Goal: Task Accomplishment & Management: Complete application form

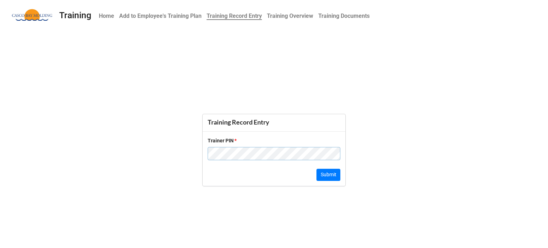
click button "Submit" at bounding box center [328, 175] width 24 height 12
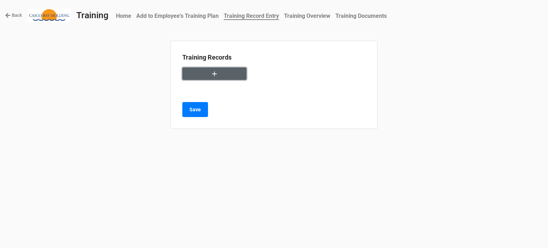
click at [206, 72] on button "button" at bounding box center [214, 73] width 64 height 12
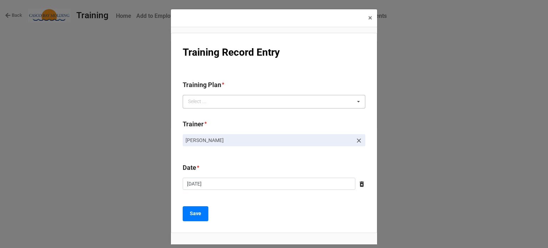
click at [266, 99] on div "Select ... No results found." at bounding box center [274, 102] width 183 height 14
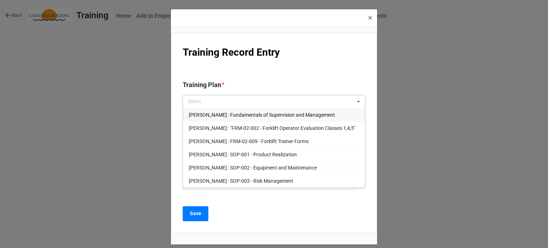
click at [269, 19] on div "× Close" at bounding box center [274, 18] width 206 height 18
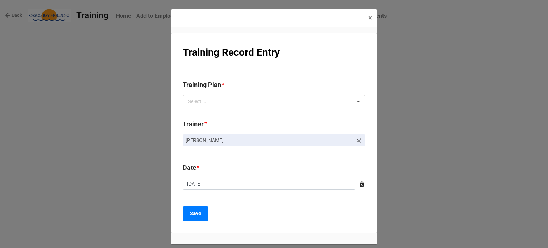
click at [209, 106] on div "Select ... Andrew O'Neill : Fundamentals of Supervision and Management Andrew O…" at bounding box center [274, 102] width 183 height 14
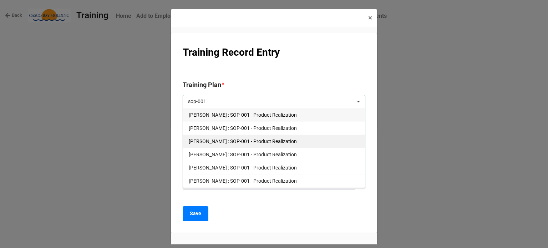
type input "sop-001"
click at [211, 142] on span "Courtney Grant : SOP-001 - Product Realization" at bounding box center [243, 141] width 108 height 6
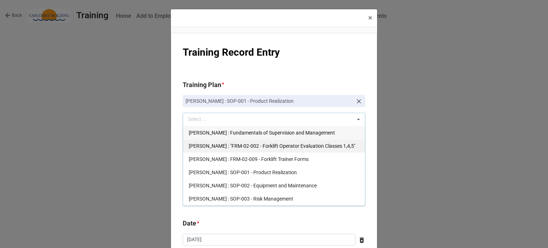
click at [211, 139] on div "Andrew O'Neill : "FRM-02-002 - Forklift Operator Evaluation Classes 1,4,5"" at bounding box center [274, 145] width 182 height 13
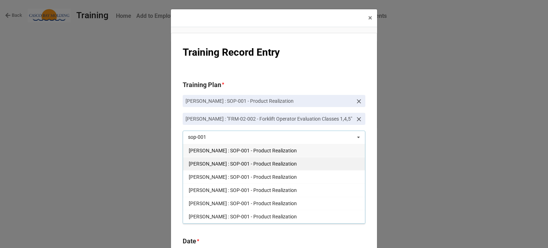
type input "sop-001"
click at [219, 168] on div "Andrew Powell : SOP-001 - Product Realization" at bounding box center [274, 163] width 182 height 13
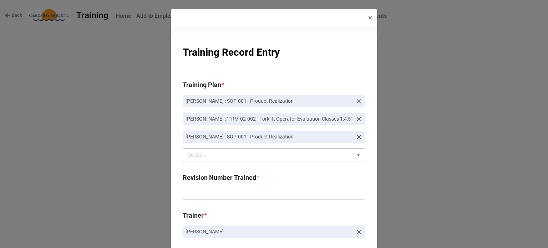
click at [358, 120] on icon at bounding box center [359, 119] width 4 height 4
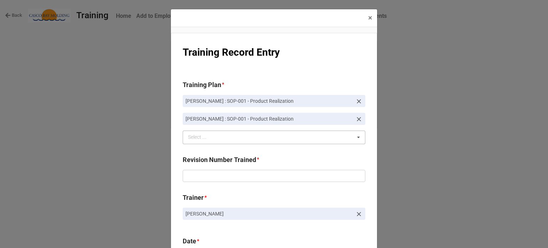
click at [331, 129] on div "Courtney Grant : SOP-001 - Product Realization Andrew Powell : SOP-001 - Produc…" at bounding box center [274, 119] width 183 height 49
click at [331, 137] on div "sop-001 Select ... Andrew O'Neill : Fundamentals of Supervision and Management …" at bounding box center [274, 138] width 183 height 14
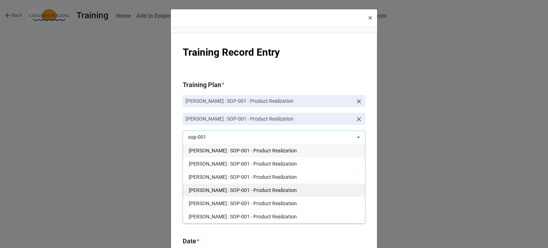
type input "sop-001"
click at [256, 189] on span "Joe Hegarty : SOP-001 - Product Realization" at bounding box center [243, 190] width 108 height 6
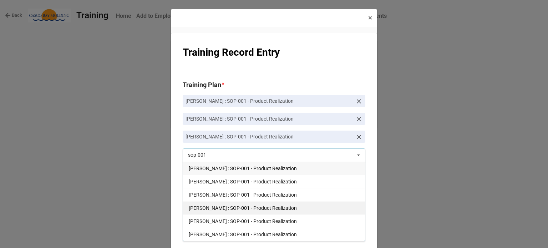
type input "sop-001"
click at [255, 206] on span "Keli McKinnon : SOP-001 - Product Realization" at bounding box center [243, 208] width 108 height 6
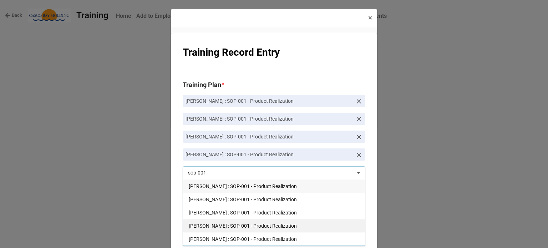
type input "sop-001"
click at [232, 224] on span "Liz Thornton : SOP-001 - Product Realization" at bounding box center [243, 226] width 108 height 6
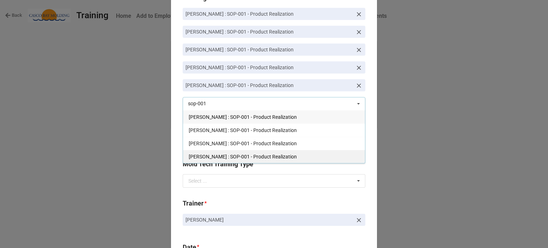
type input "sop-001"
click at [229, 152] on div "Richard McLaughlin : SOP-001 - Product Realization" at bounding box center [274, 156] width 182 height 13
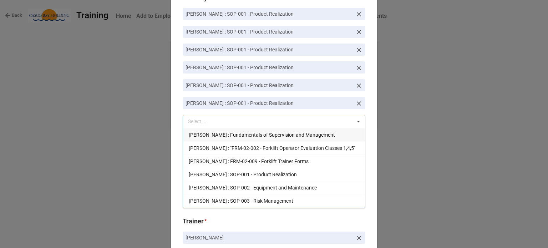
click at [357, 121] on icon at bounding box center [358, 121] width 11 height 13
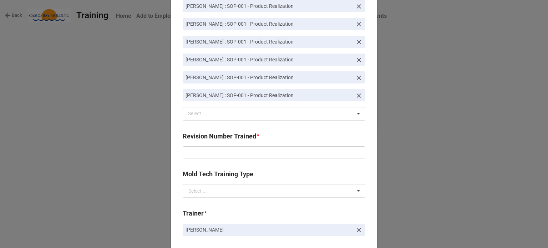
scroll to position [95, 0]
click at [237, 156] on input "text" at bounding box center [274, 152] width 183 height 12
click at [322, 30] on div "Courtney Grant : SOP-001 - Product Realization Andrew Powell : SOP-001 - Produc…" at bounding box center [274, 60] width 183 height 121
click at [241, 148] on input "text" at bounding box center [274, 152] width 183 height 12
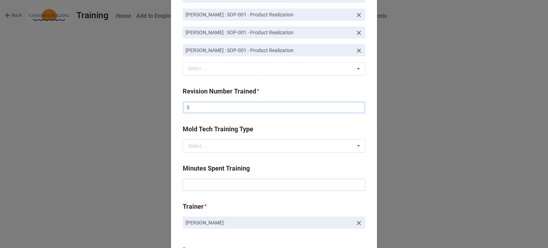
scroll to position [161, 0]
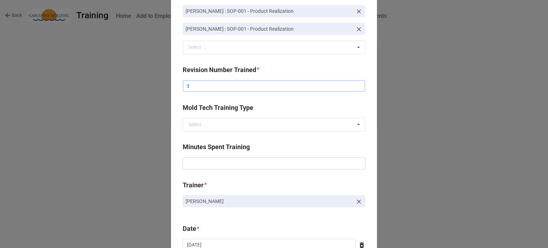
type input "3"
click at [240, 164] on input "text" at bounding box center [274, 163] width 183 height 12
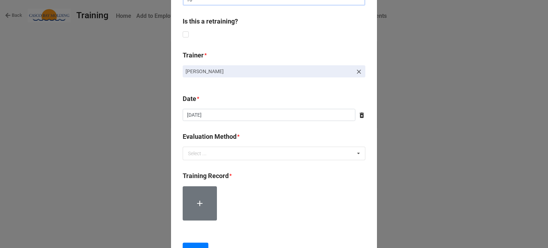
scroll to position [325, 0]
type input "10"
click at [227, 155] on div "Select ... Verbal Quiz Written Exam Technique Observation" at bounding box center [274, 153] width 183 height 14
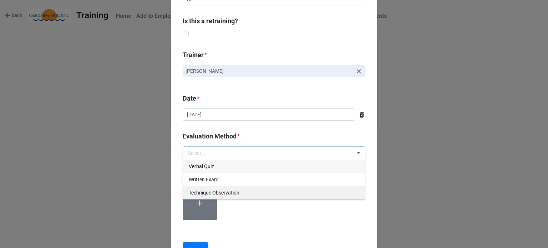
click at [202, 190] on span "Technique Observation" at bounding box center [214, 193] width 51 height 6
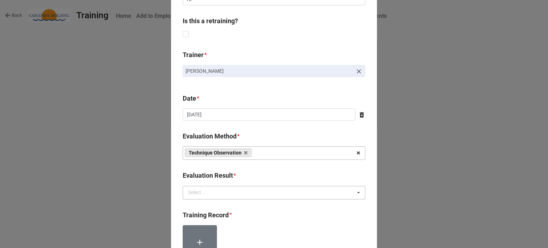
click at [213, 191] on div "Select ..." at bounding box center [201, 192] width 31 height 8
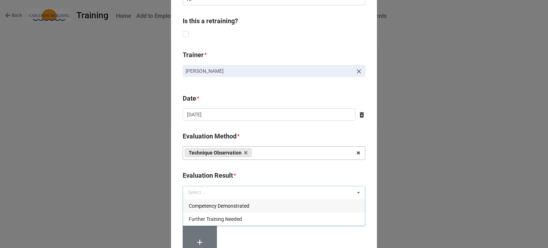
click at [214, 208] on div "Competency Demonstrated" at bounding box center [274, 205] width 182 height 13
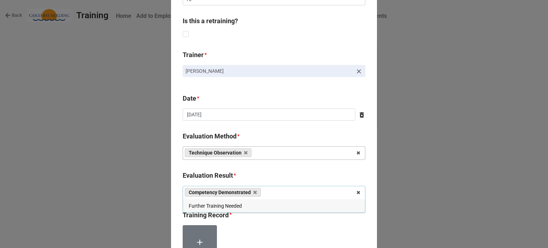
click at [234, 223] on div "Training Record *" at bounding box center [274, 217] width 183 height 15
click at [209, 227] on label at bounding box center [200, 242] width 34 height 34
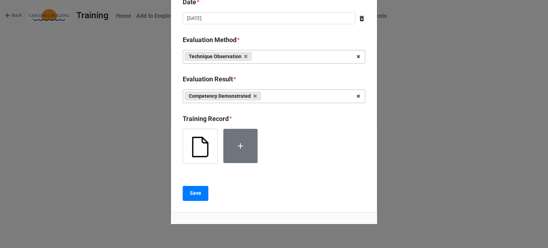
scroll to position [441, 0]
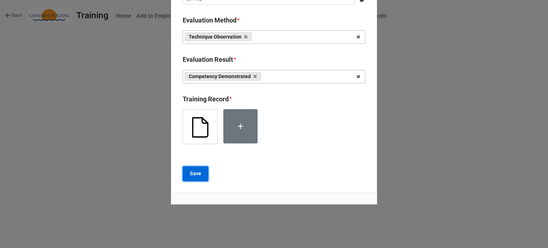
click at [190, 172] on b "Save" at bounding box center [195, 173] width 11 height 7
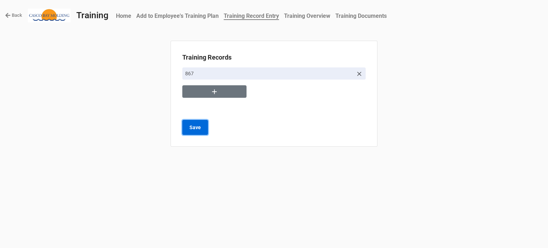
click at [198, 131] on button "Save" at bounding box center [195, 127] width 26 height 15
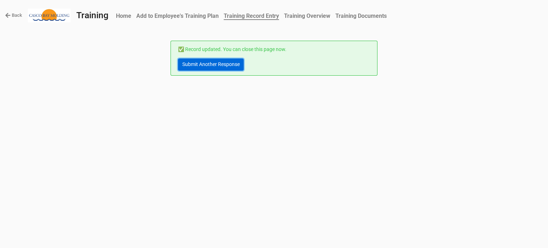
click at [196, 64] on link "Submit Another Response" at bounding box center [211, 64] width 66 height 12
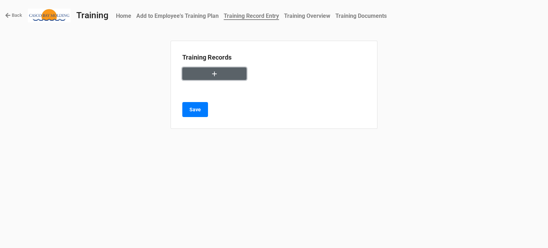
click at [202, 76] on button "button" at bounding box center [214, 73] width 64 height 12
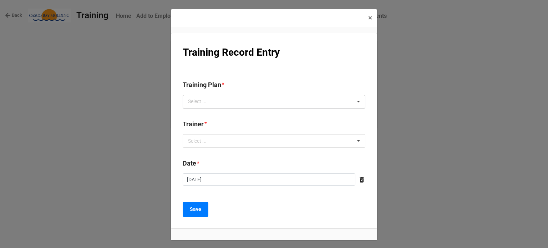
click at [205, 107] on div "Select ... No results found." at bounding box center [274, 102] width 183 height 14
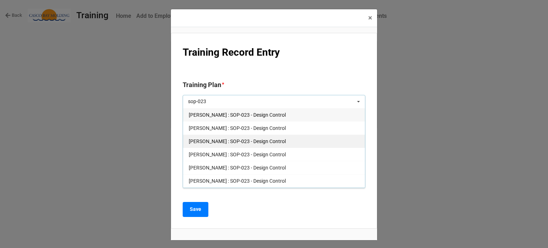
type input "sop-023"
click at [203, 139] on span "Courtney Grant : SOP-023 - Design Control" at bounding box center [237, 141] width 97 height 6
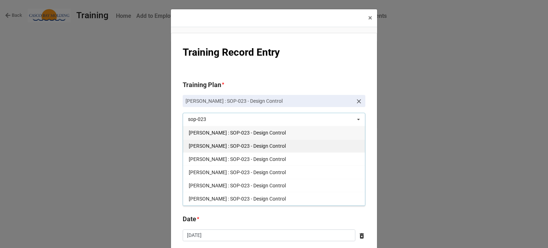
type input "sop-023"
click at [211, 147] on span "Andrew Powell : SOP-023 - Design Control" at bounding box center [237, 146] width 97 height 6
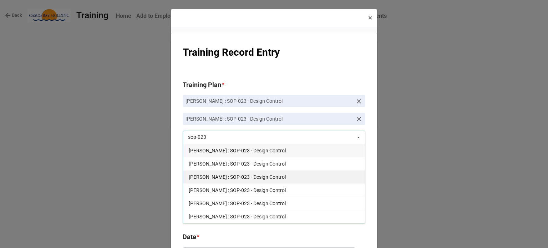
type input "sop-023"
click at [213, 177] on span "Joe Hegarty : SOP-023 - Design Control" at bounding box center [237, 177] width 97 height 6
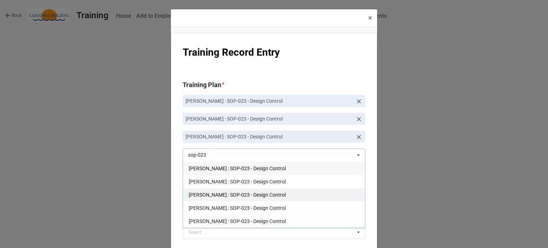
type input "sop-023"
click at [213, 193] on span "Keli McKinnon : SOP-023 - Design Control" at bounding box center [237, 195] width 97 height 6
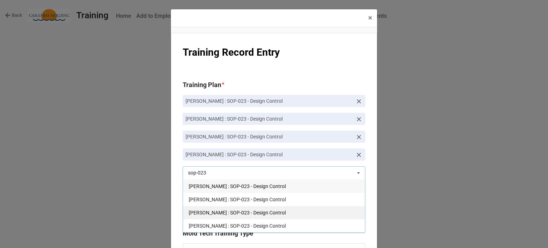
type input "sop-023"
click at [212, 211] on span "Liz Thornton : SOP-023 - Design Control" at bounding box center [237, 213] width 97 height 6
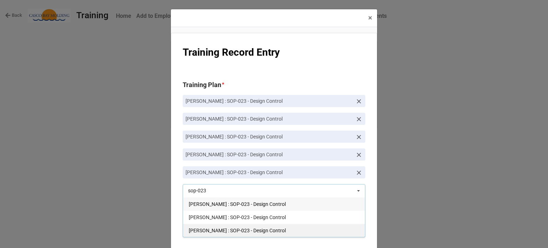
type input "sop-023"
click at [208, 228] on span "Richard McLaughlin : SOP-023 - Design Control" at bounding box center [237, 230] width 97 height 6
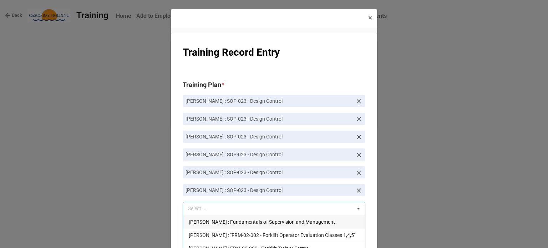
click at [348, 207] on div "sop-023 Select ... Andrew O'Neill : Fundamentals of Supervision and Management …" at bounding box center [274, 209] width 183 height 14
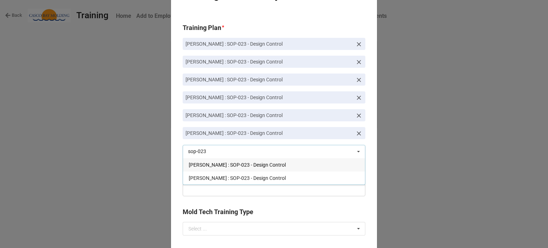
scroll to position [60, 0]
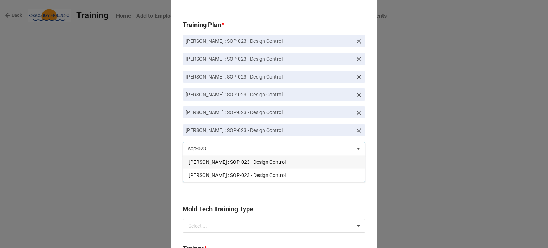
type input "sop-023"
click at [368, 186] on div "Training Record Entry Training Plan * Courtney Grant : SOP-023 - Design Control…" at bounding box center [274, 196] width 206 height 446
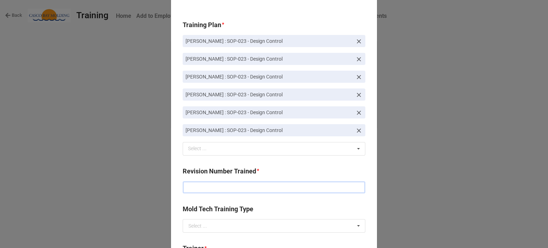
click at [298, 190] on input "text" at bounding box center [274, 187] width 183 height 12
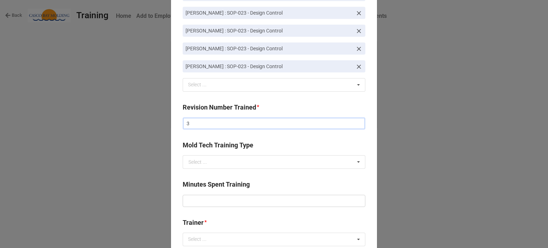
scroll to position [128, 0]
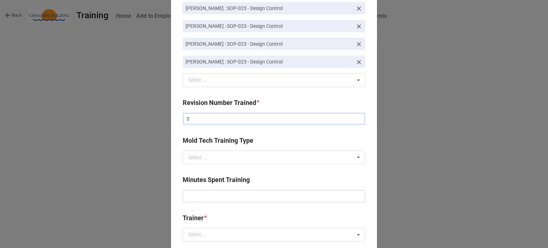
type input "3"
click at [275, 189] on div "Minutes Spent Training" at bounding box center [274, 182] width 183 height 15
click at [266, 198] on input "text" at bounding box center [274, 196] width 183 height 12
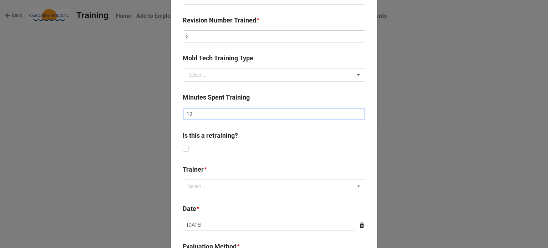
scroll to position [229, 0]
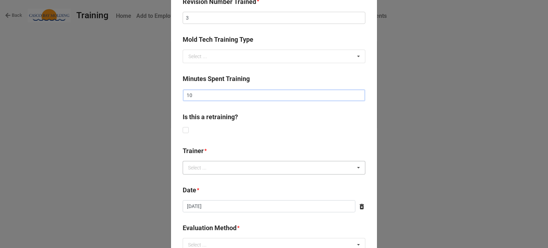
type input "10"
click at [222, 170] on div "Select ... No results found." at bounding box center [274, 168] width 183 height 14
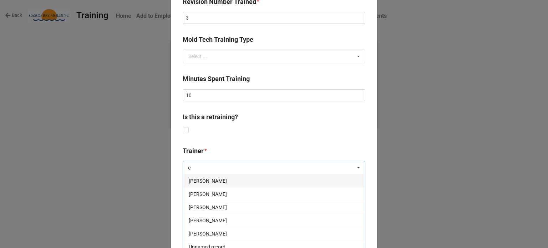
type input "c"
click at [213, 179] on span "Courtney Grant" at bounding box center [208, 181] width 38 height 6
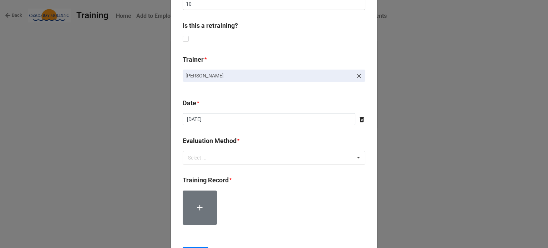
scroll to position [321, 0]
click at [225, 149] on div "Evaluation Method *" at bounding box center [274, 142] width 183 height 15
click at [223, 161] on div "Select ... Verbal Quiz Written Exam Technique Observation" at bounding box center [274, 157] width 183 height 14
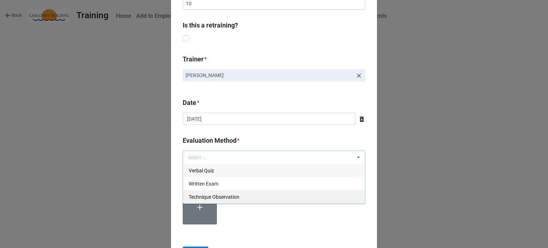
click at [209, 198] on span "Technique Observation" at bounding box center [214, 197] width 51 height 6
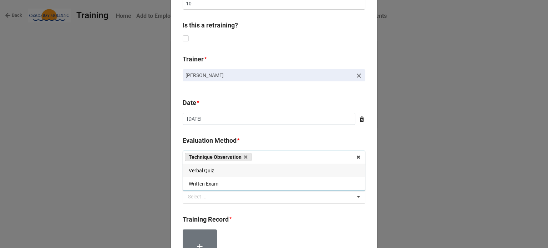
click at [209, 198] on div "Select ..." at bounding box center [201, 197] width 31 height 8
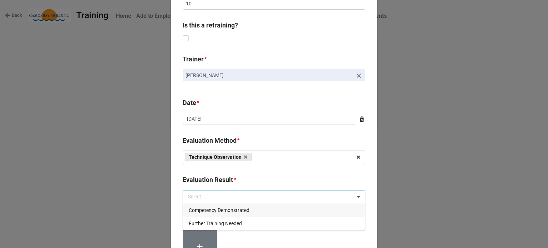
click at [211, 209] on span "Competency Demonstrated" at bounding box center [219, 210] width 61 height 6
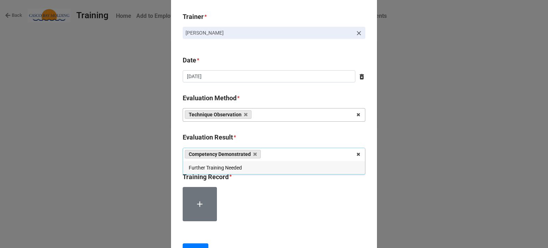
click at [195, 206] on icon at bounding box center [199, 203] width 9 height 9
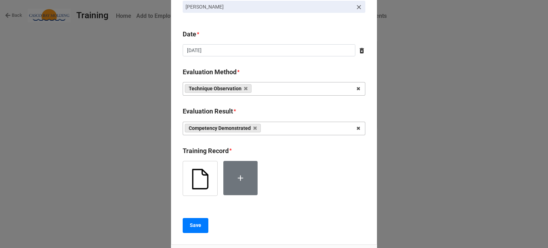
scroll to position [391, 0]
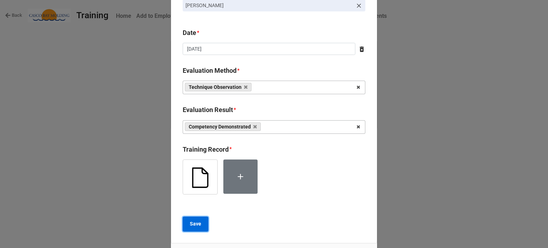
click at [197, 220] on b "Save" at bounding box center [195, 223] width 11 height 7
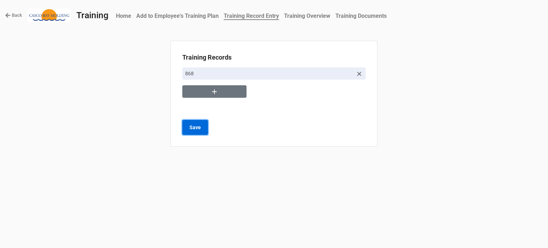
click at [195, 132] on button "Save" at bounding box center [195, 127] width 26 height 15
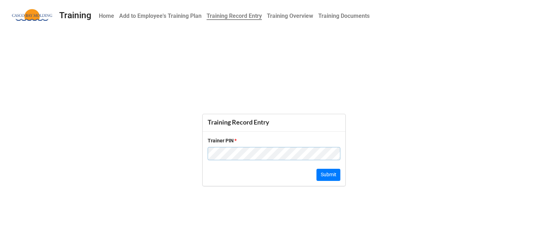
click button "Submit" at bounding box center [328, 175] width 24 height 12
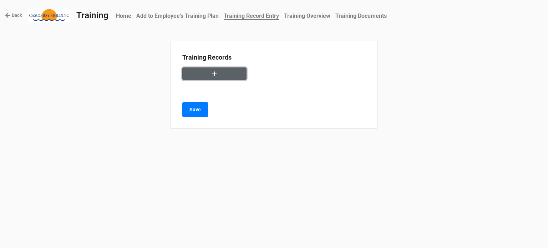
click at [225, 73] on button "button" at bounding box center [214, 73] width 64 height 12
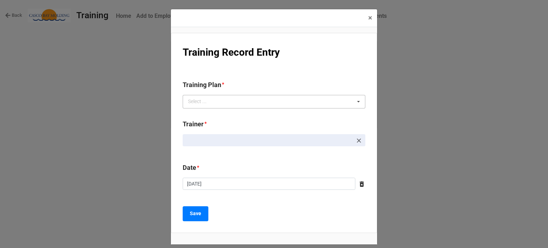
click at [229, 99] on div "Select ... No results found." at bounding box center [274, 102] width 183 height 14
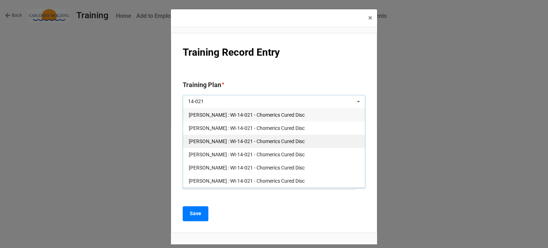
type input "14-021"
click at [219, 140] on span "Courtney Grant : WI-14-021 - Chomerics Cured Disc" at bounding box center [247, 141] width 116 height 6
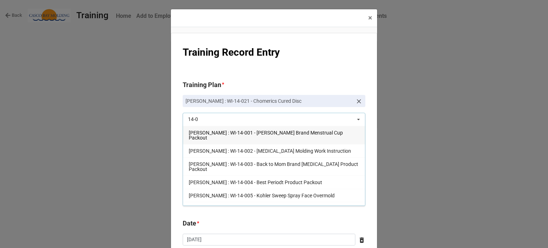
click at [207, 123] on div "14-0 14-0 Select ... Andrew O'Neill : WI-14-001 - Rael Brand Menstrual Cup Pack…" at bounding box center [274, 120] width 183 height 14
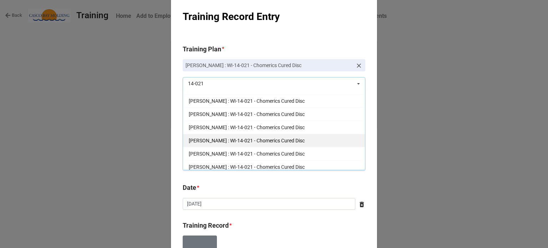
type input "14-021"
click at [211, 142] on div "Joe Hegarty : WI-14-021 - Chomerics Cured Disc" at bounding box center [274, 140] width 182 height 13
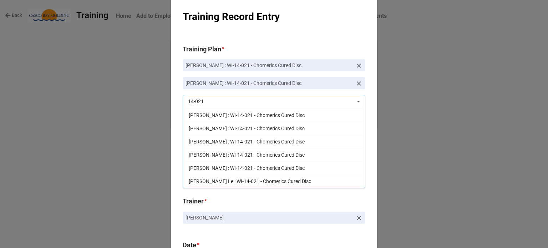
scroll to position [36, 0]
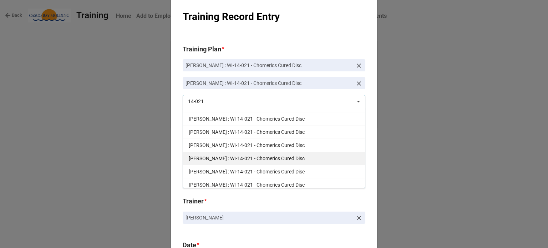
type input "14-021"
click at [238, 157] on span "Kayla Simpson : WI-14-021 - Chomerics Cured Disc" at bounding box center [247, 158] width 116 height 6
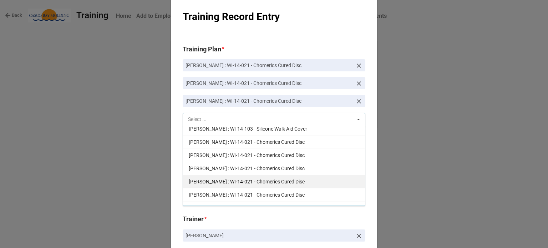
scroll to position [2192, 0]
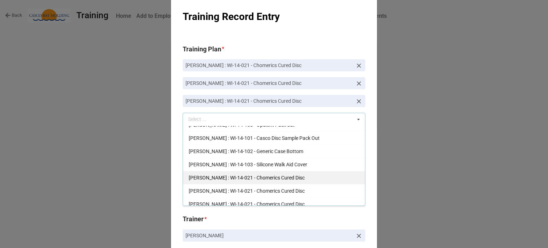
click at [222, 171] on div "Brandon Colburn : WI-14-021 - Chomerics Cured Disc" at bounding box center [274, 177] width 182 height 13
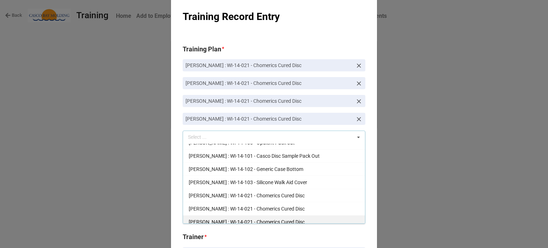
click at [231, 219] on span "Jessica Bailey : WI-14-021 - Chomerics Cured Disc" at bounding box center [247, 222] width 116 height 6
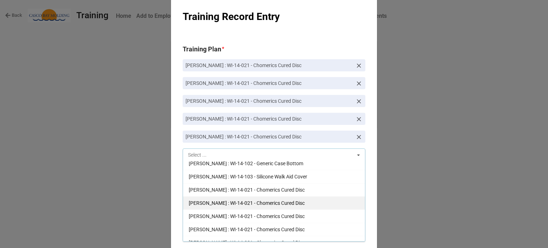
scroll to position [2227, 0]
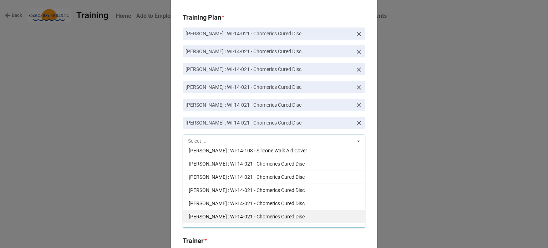
scroll to position [71, 0]
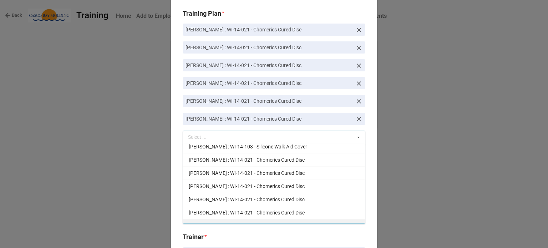
click at [233, 223] on span "Richard McLaughlin : WI-14-021 - Chomerics Cured Disc" at bounding box center [247, 226] width 116 height 6
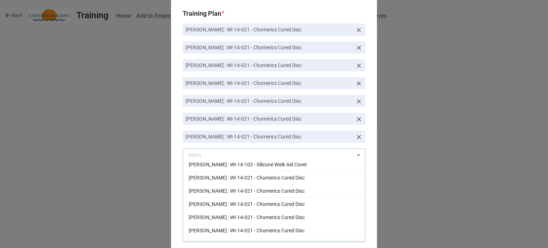
click at [355, 155] on icon at bounding box center [358, 155] width 11 height 13
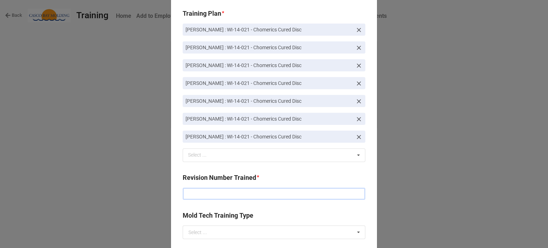
click at [257, 193] on input "text" at bounding box center [274, 194] width 183 height 12
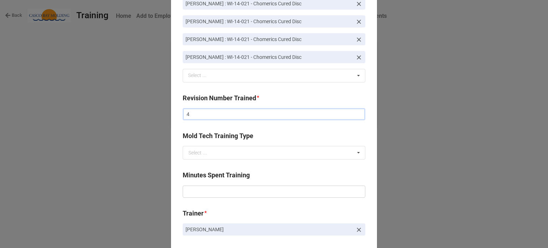
scroll to position [178, 0]
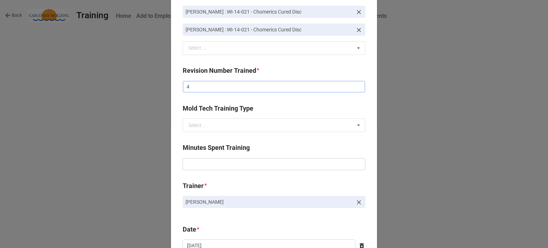
type input "4"
click at [207, 160] on input "text" at bounding box center [274, 164] width 183 height 12
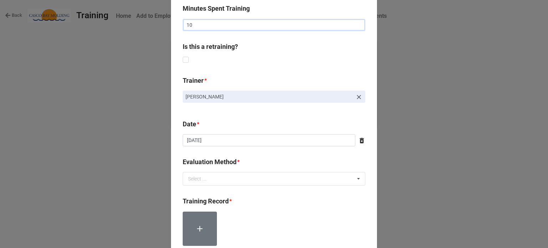
scroll to position [321, 0]
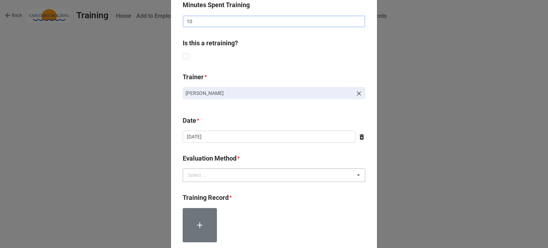
type input "10"
click at [211, 174] on div "Select ..." at bounding box center [201, 175] width 31 height 8
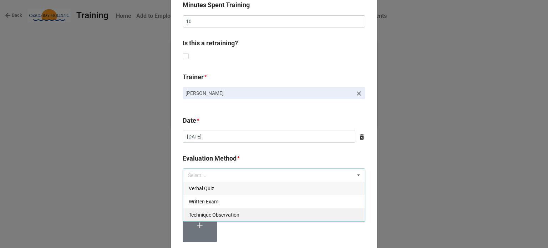
click at [204, 213] on span "Technique Observation" at bounding box center [214, 215] width 51 height 6
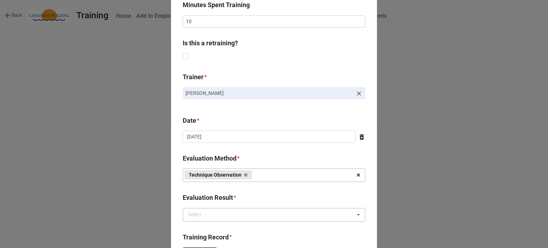
click at [207, 214] on div "Select ..." at bounding box center [201, 214] width 31 height 8
click at [209, 230] on span "Competency Demonstrated" at bounding box center [219, 228] width 61 height 6
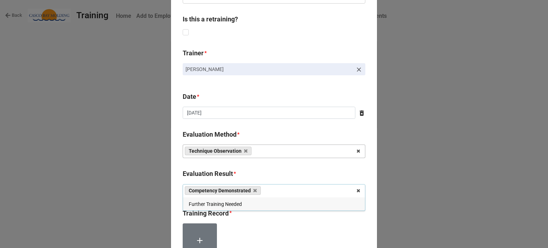
scroll to position [357, 0]
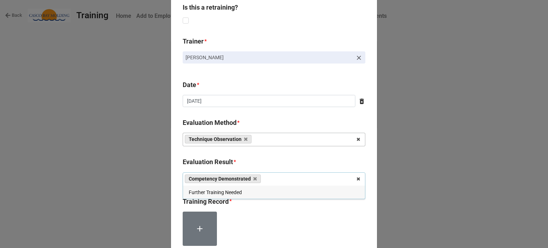
click at [234, 216] on div at bounding box center [274, 231] width 183 height 40
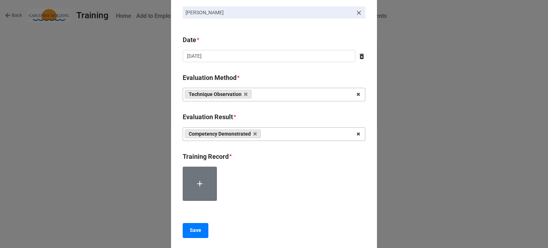
scroll to position [428, 0]
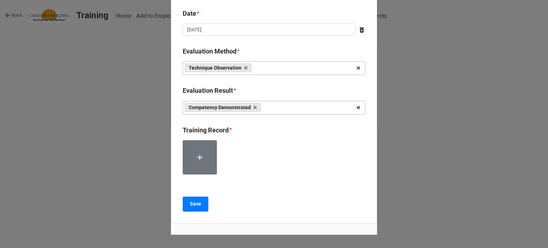
click at [202, 160] on icon at bounding box center [199, 157] width 9 height 9
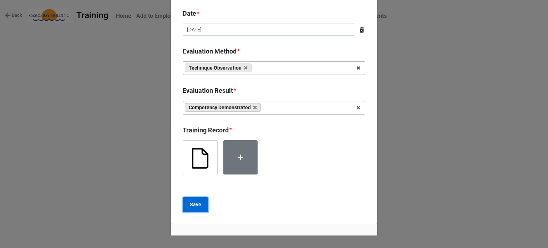
click at [198, 205] on b "Save" at bounding box center [195, 204] width 11 height 7
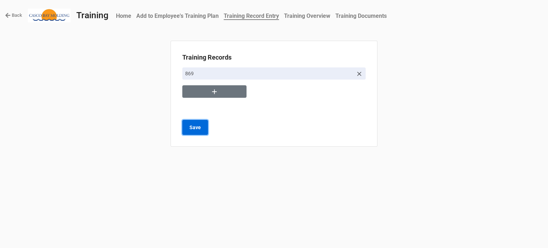
click at [203, 126] on button "Save" at bounding box center [195, 127] width 26 height 15
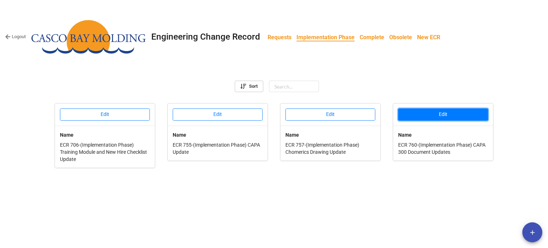
click at [439, 118] on button "Edit" at bounding box center [443, 114] width 90 height 12
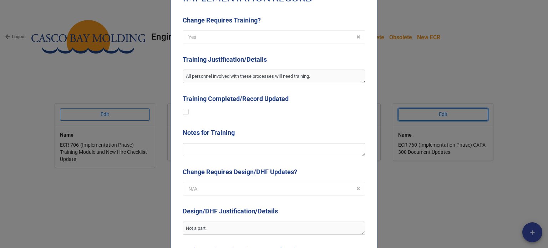
scroll to position [784, 0]
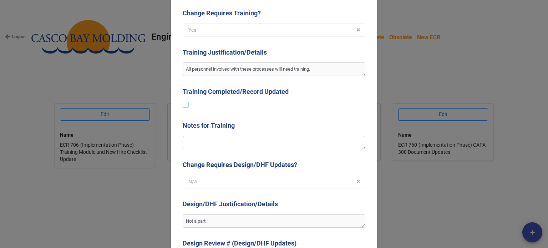
click at [183, 102] on label at bounding box center [186, 102] width 6 height 0
type textarea "x"
checkbox input "true"
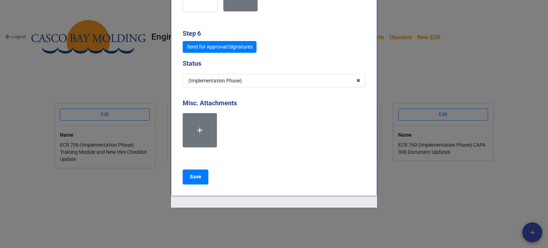
scroll to position [3481, 0]
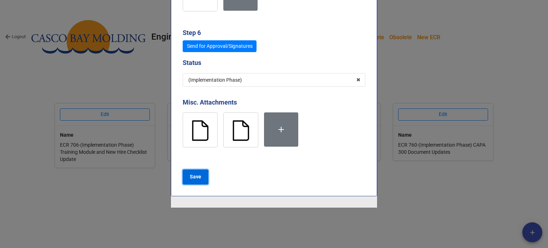
click at [198, 177] on button "Save" at bounding box center [196, 176] width 26 height 15
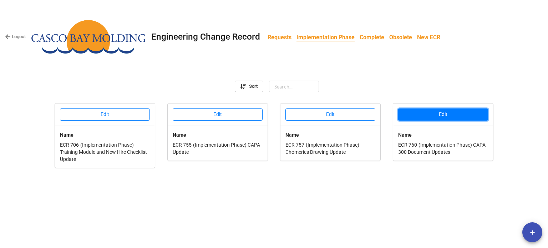
click at [411, 113] on button "Edit" at bounding box center [443, 114] width 90 height 12
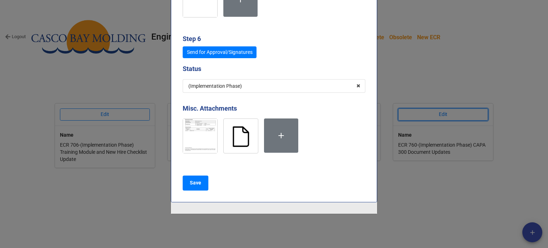
scroll to position [3481, 0]
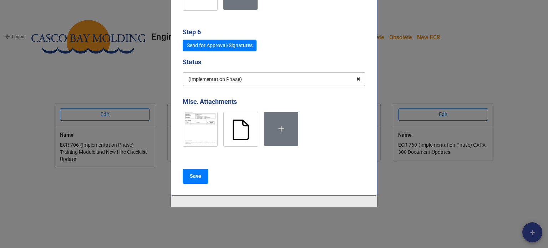
click at [355, 76] on icon at bounding box center [358, 79] width 11 height 13
click at [334, 77] on input "text" at bounding box center [274, 79] width 182 height 13
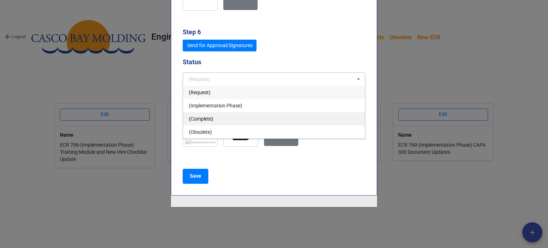
click at [236, 113] on div "(Complete)" at bounding box center [274, 118] width 182 height 13
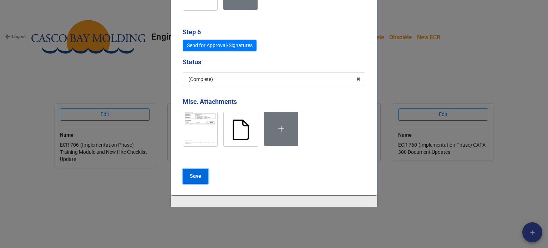
click at [193, 172] on b "Save" at bounding box center [195, 175] width 11 height 7
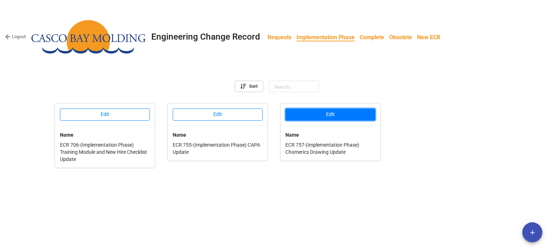
click at [331, 113] on button "Edit" at bounding box center [330, 114] width 90 height 12
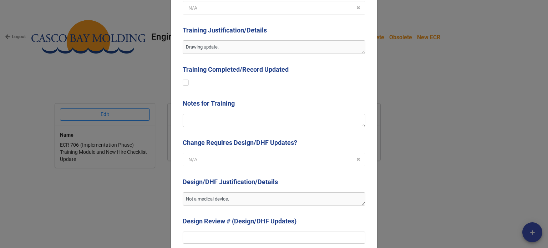
scroll to position [713, 0]
click at [186, 80] on label at bounding box center [186, 80] width 6 height 0
type textarea "x"
checkbox input "true"
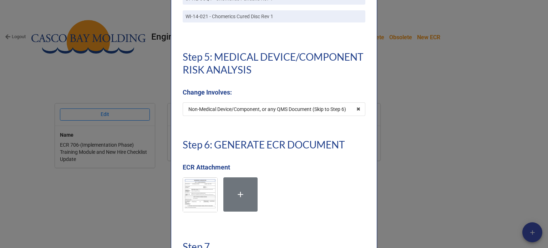
scroll to position [3280, 0]
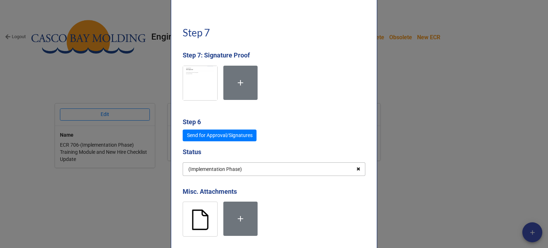
click at [354, 163] on icon at bounding box center [358, 169] width 11 height 13
click at [245, 166] on input "text" at bounding box center [274, 169] width 182 height 13
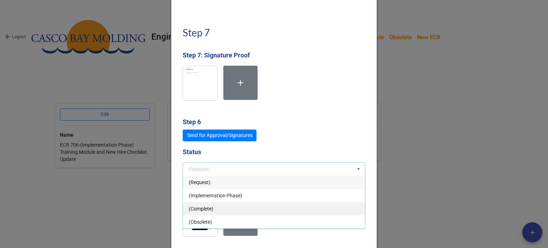
click at [211, 206] on div "(Complete)" at bounding box center [274, 208] width 182 height 13
type textarea "x"
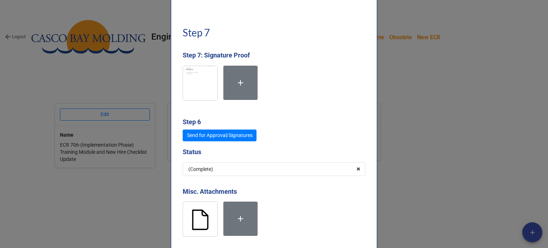
scroll to position [3370, 0]
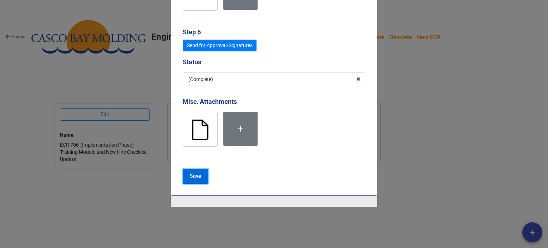
click at [194, 172] on b "Save" at bounding box center [195, 175] width 11 height 7
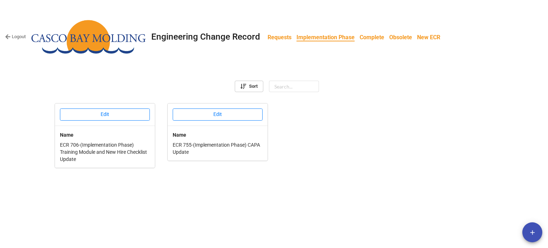
click at [270, 38] on b "Requests" at bounding box center [279, 37] width 24 height 7
